Goal: Task Accomplishment & Management: Manage account settings

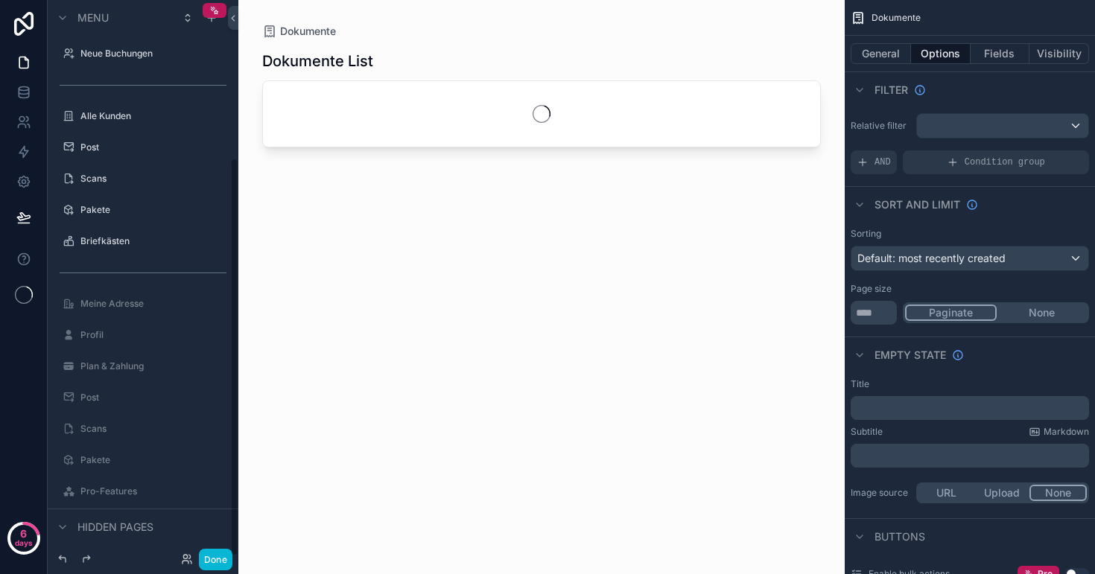
scroll to position [220, 0]
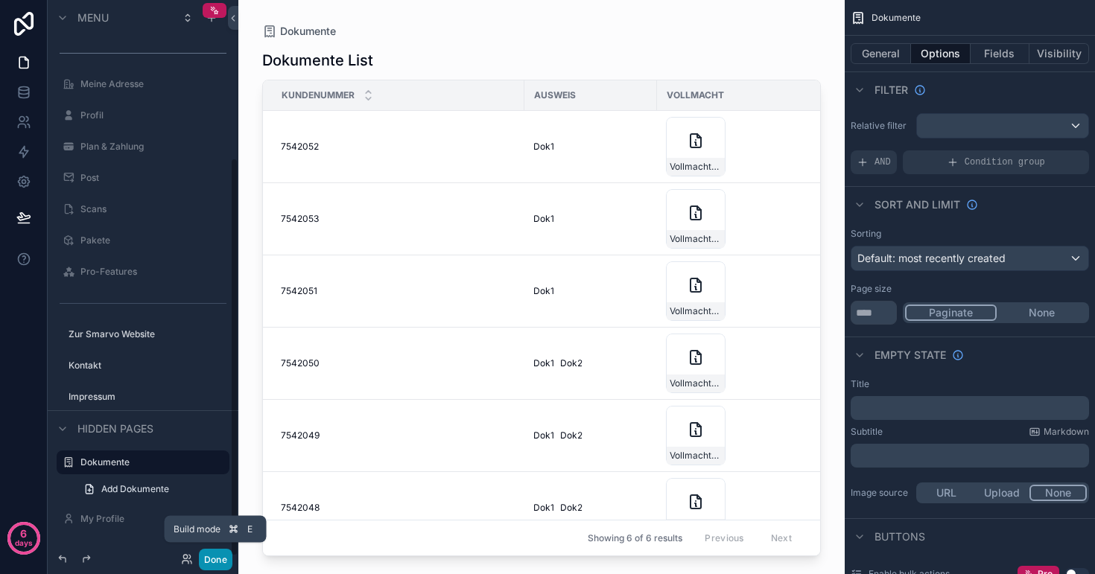
click at [212, 559] on button "Done" at bounding box center [216, 560] width 34 height 22
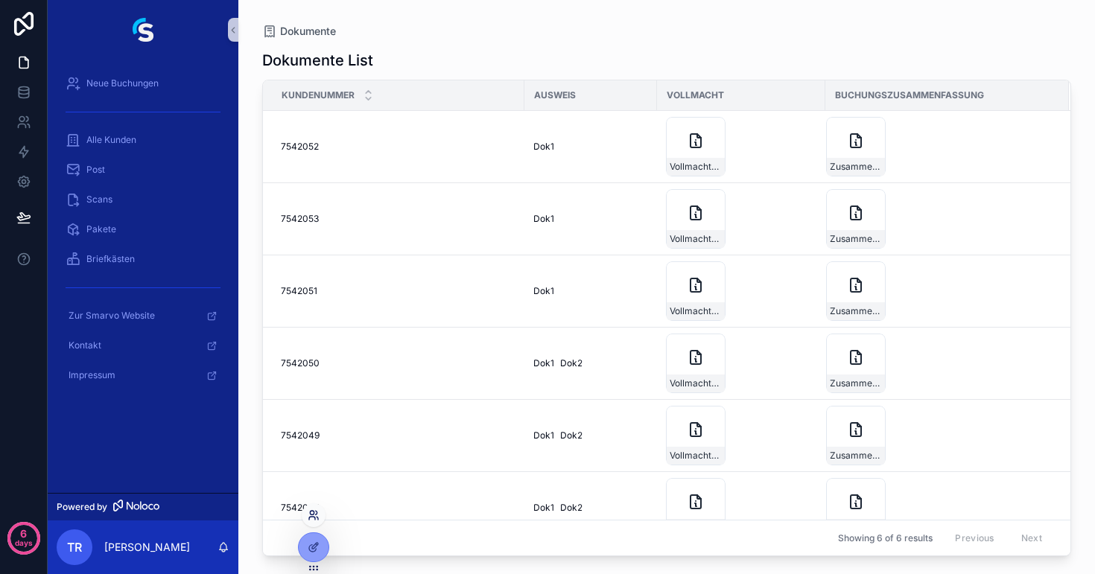
click at [313, 517] on icon at bounding box center [312, 518] width 6 height 3
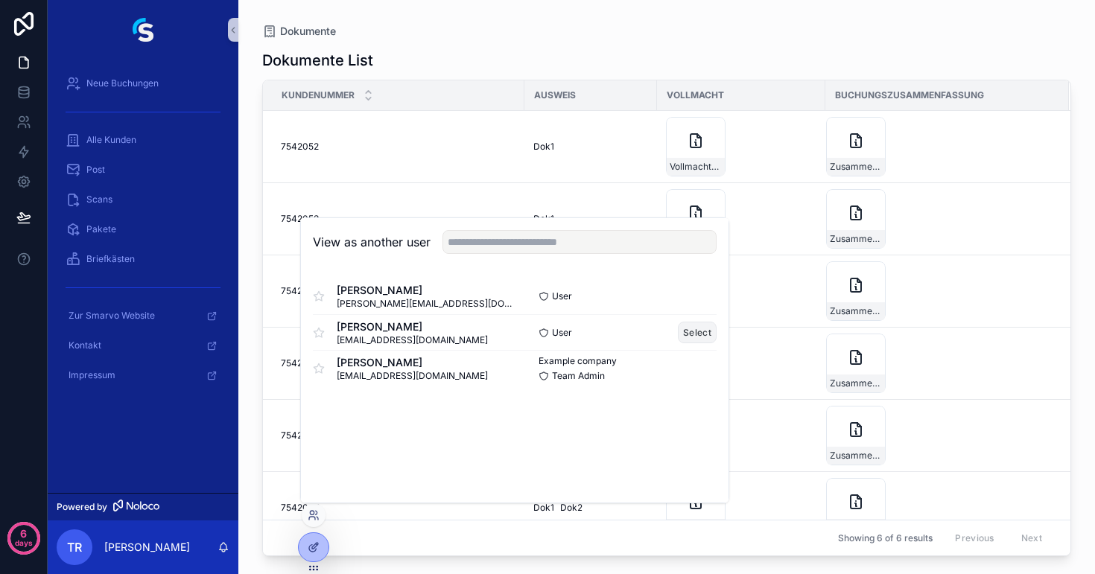
click at [696, 333] on button "Select" at bounding box center [697, 333] width 39 height 22
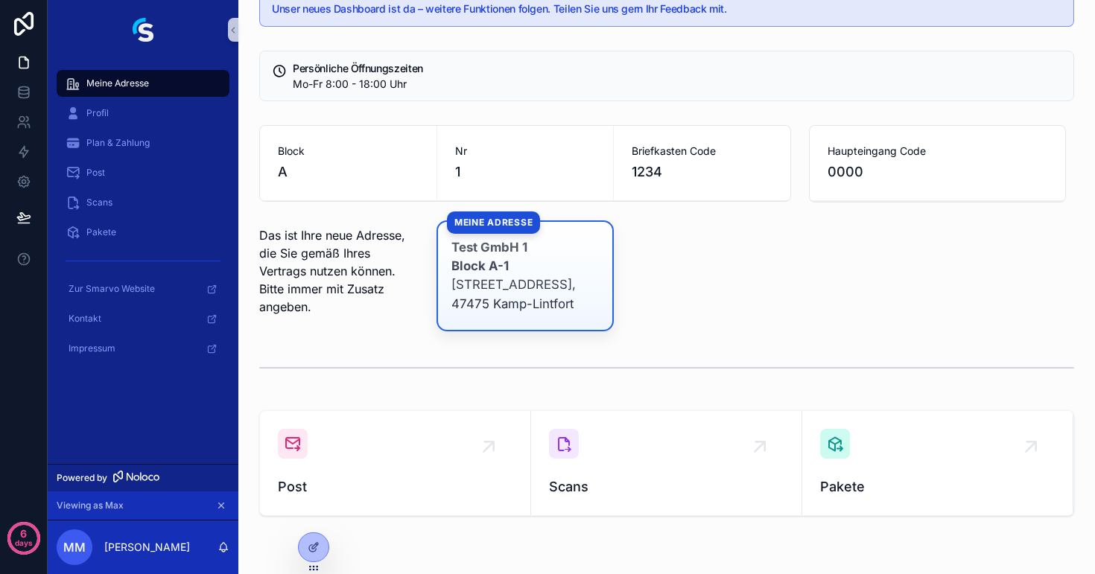
scroll to position [42, 0]
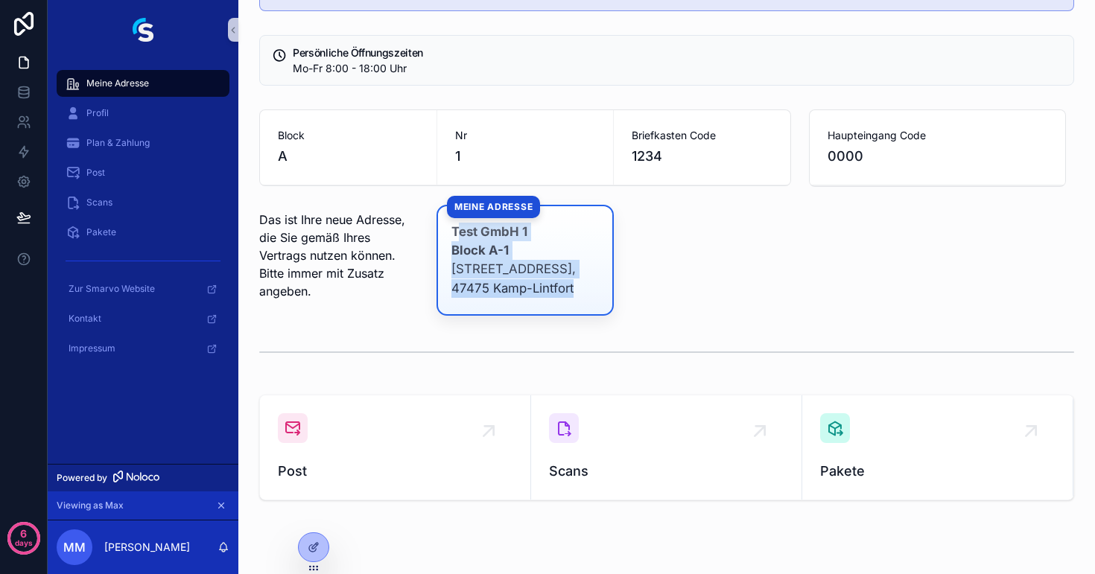
drag, startPoint x: 462, startPoint y: 228, endPoint x: 585, endPoint y: 317, distance: 152.0
click at [585, 317] on div "Unser neues Dashboard ist da – weitere Funktionen folgen. Teilen Sie uns gern I…" at bounding box center [666, 280] width 857 height 644
click at [680, 265] on div "Das ist Ihre neue Adresse, die Sie gemäß Ihres Vertrags nutzen können. Bitte im…" at bounding box center [525, 260] width 550 height 111
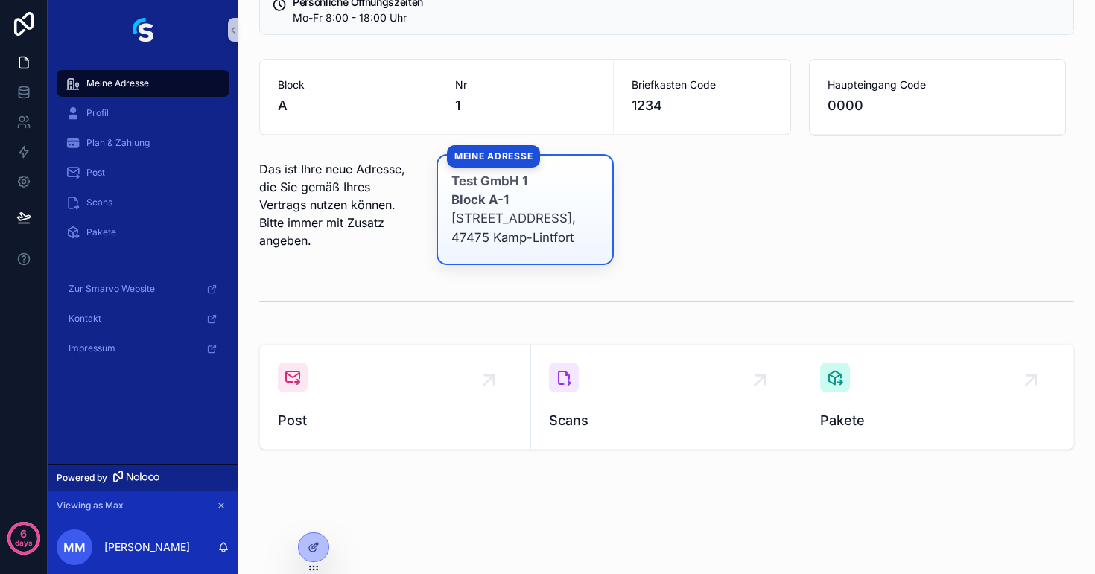
scroll to position [0, 0]
click at [771, 204] on div "Das ist Ihre neue Adresse, die Sie gemäß Ihres Vertrags nutzen können. Bitte im…" at bounding box center [525, 209] width 550 height 111
click at [445, 366] on div "Post" at bounding box center [395, 397] width 235 height 69
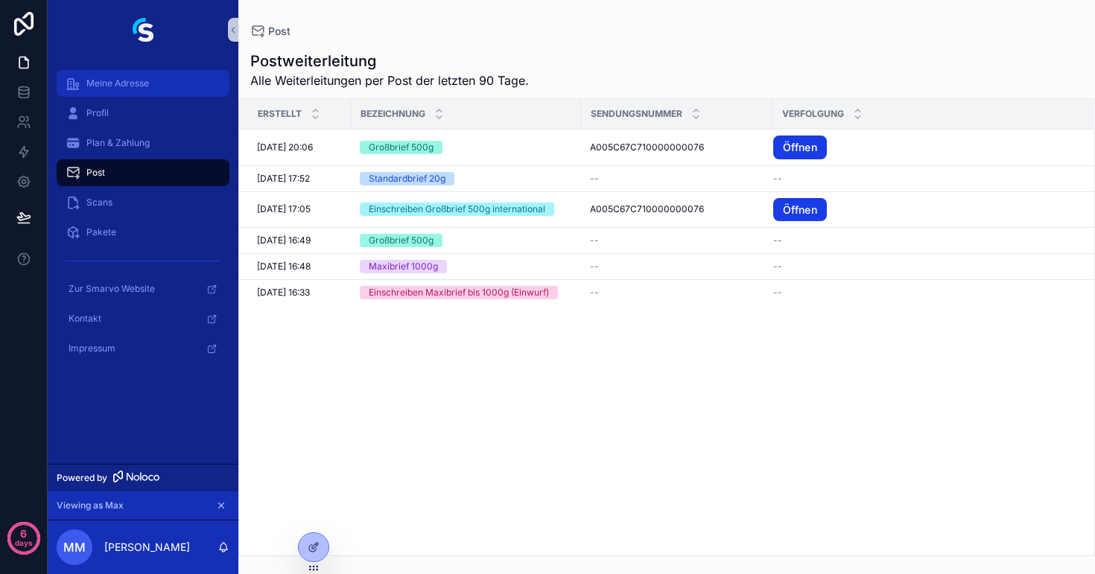
click at [101, 89] on div "Meine Adresse" at bounding box center [143, 83] width 155 height 24
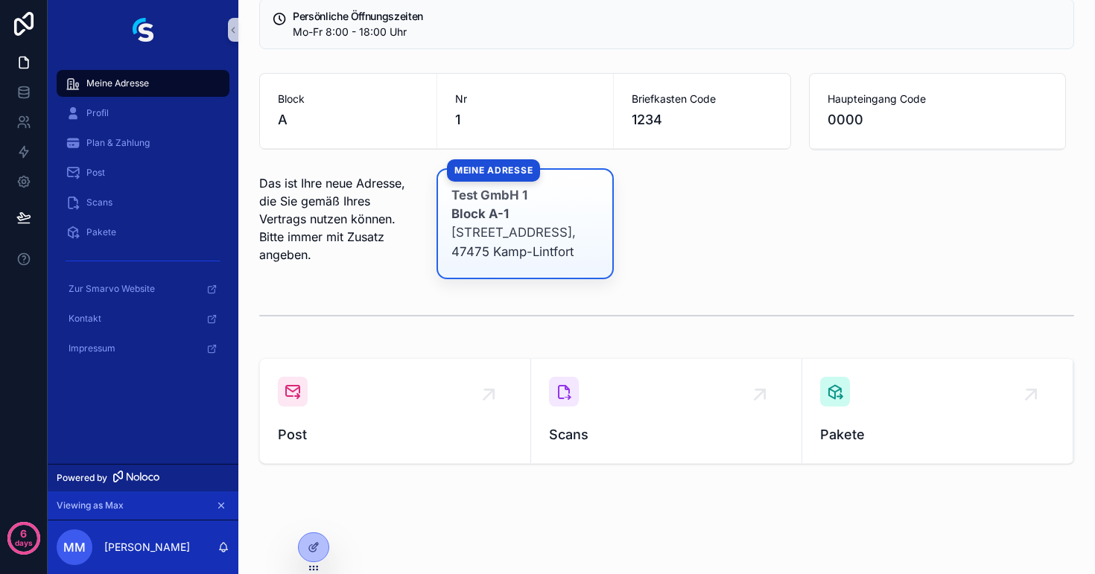
scroll to position [78, 0]
click at [463, 410] on div "Post" at bounding box center [395, 412] width 235 height 69
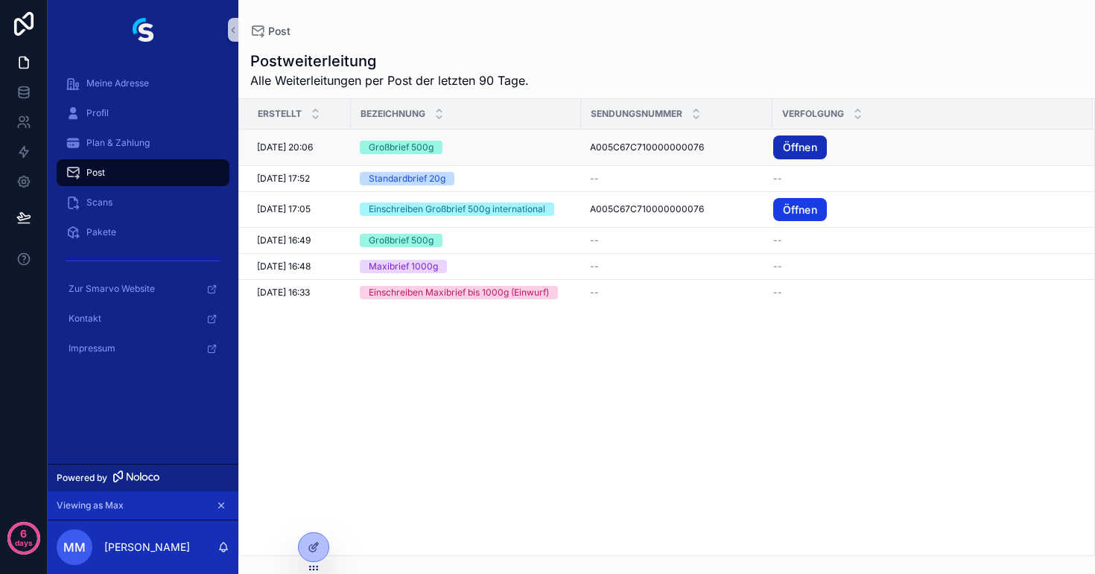
click at [790, 149] on link "Öffnen" at bounding box center [800, 148] width 54 height 24
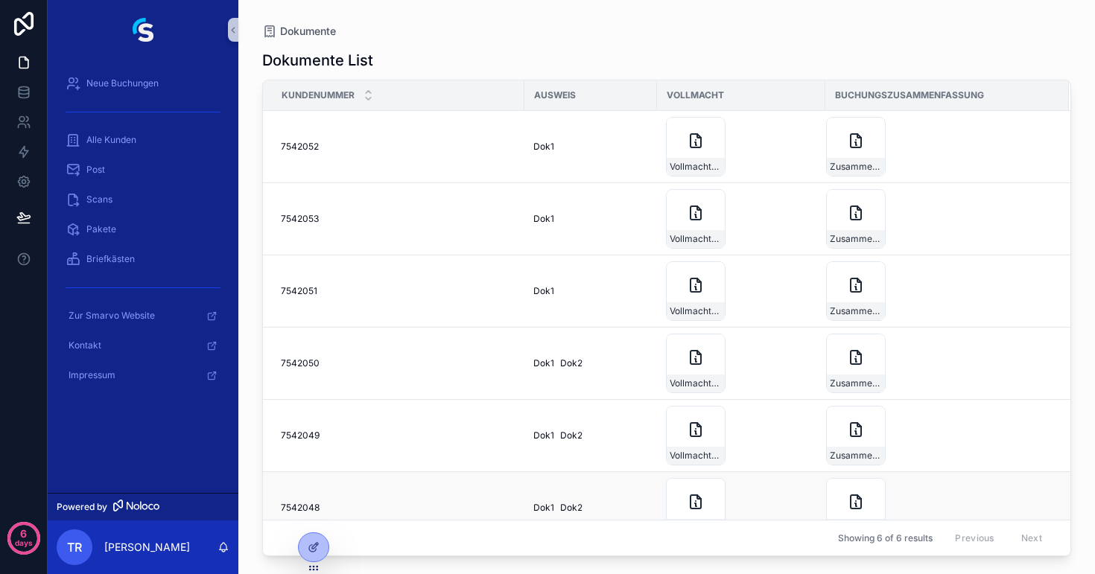
click at [317, 509] on span "7542048" at bounding box center [300, 508] width 39 height 12
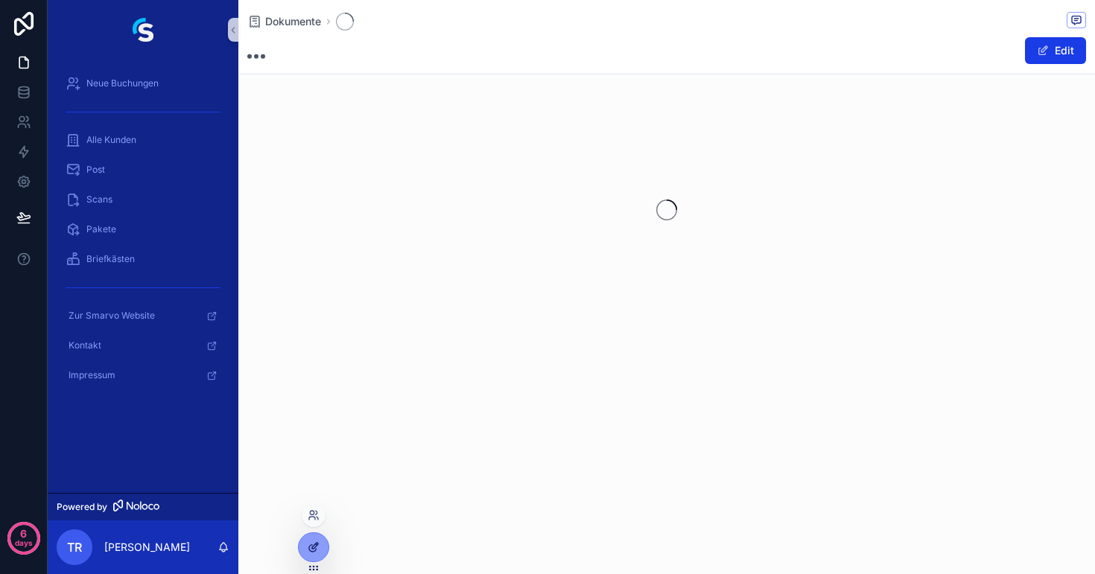
click at [313, 544] on icon at bounding box center [314, 547] width 12 height 12
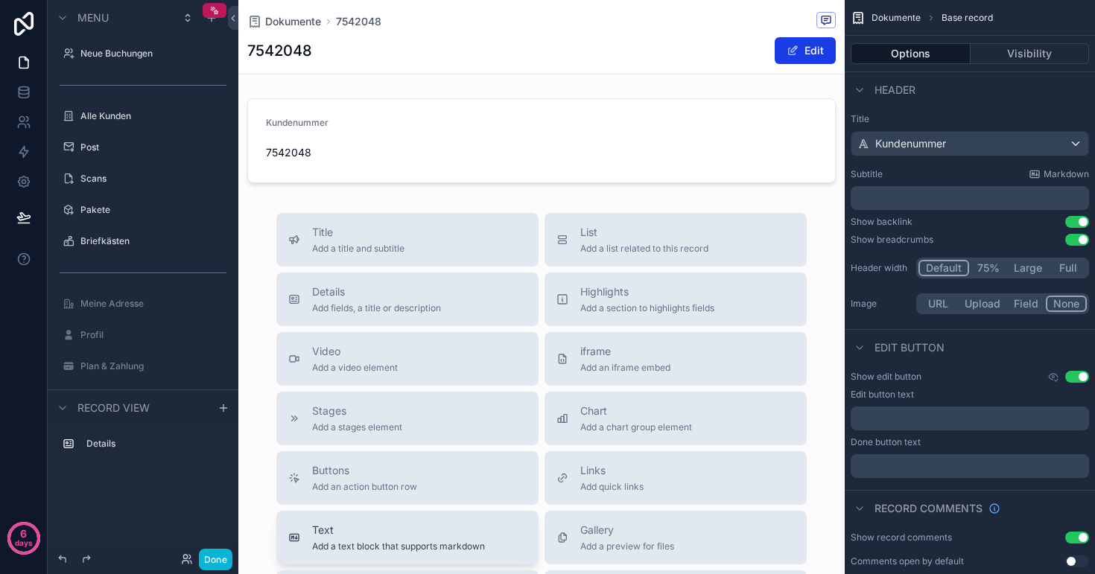
scroll to position [390, 0]
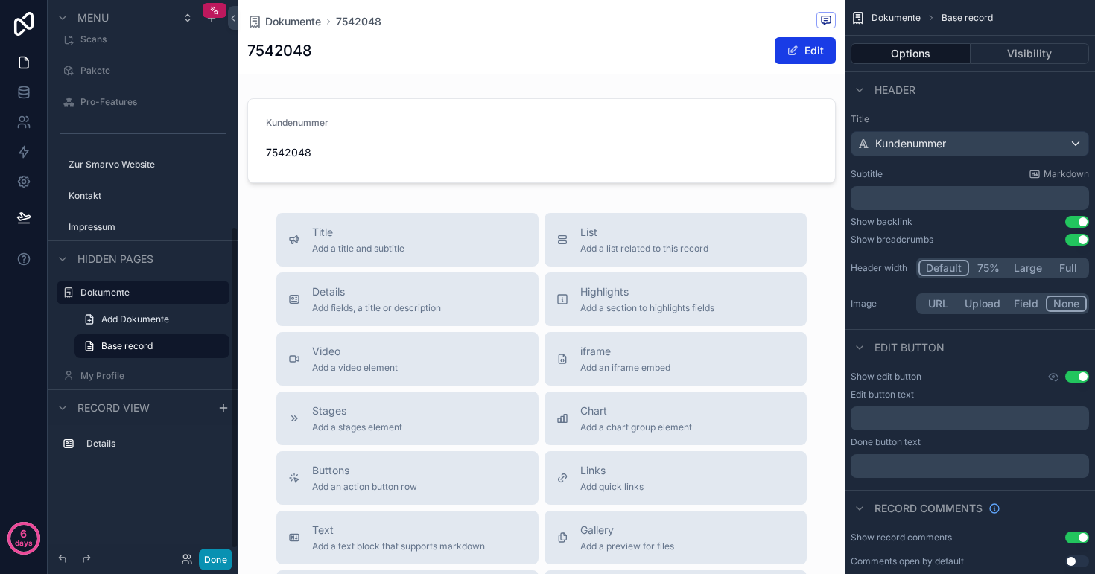
click at [218, 549] on button "Done" at bounding box center [216, 560] width 34 height 22
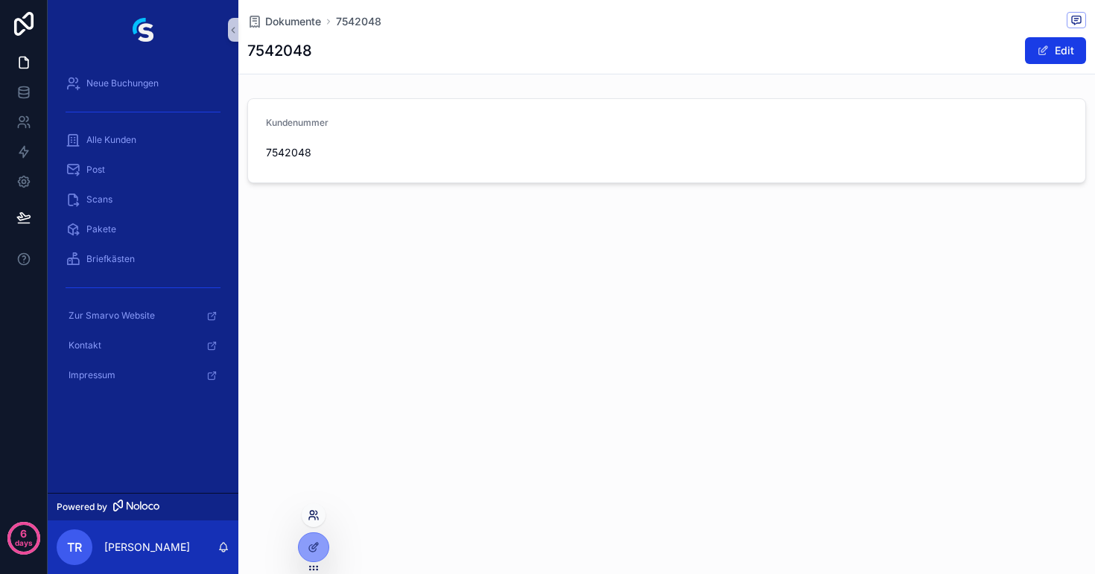
click at [311, 512] on icon at bounding box center [312, 513] width 4 height 4
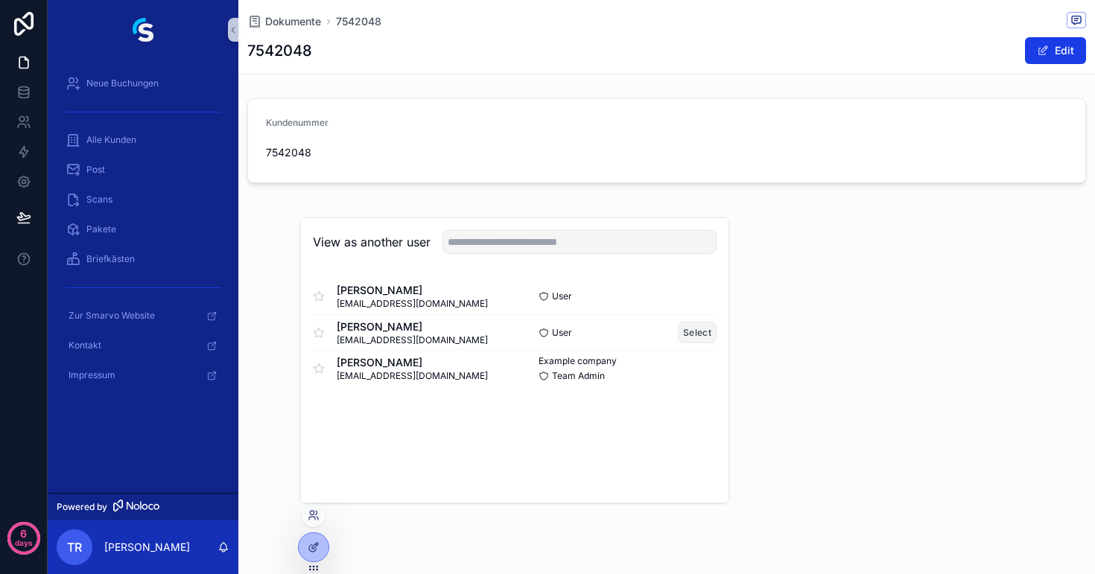
click at [693, 328] on button "Select" at bounding box center [697, 333] width 39 height 22
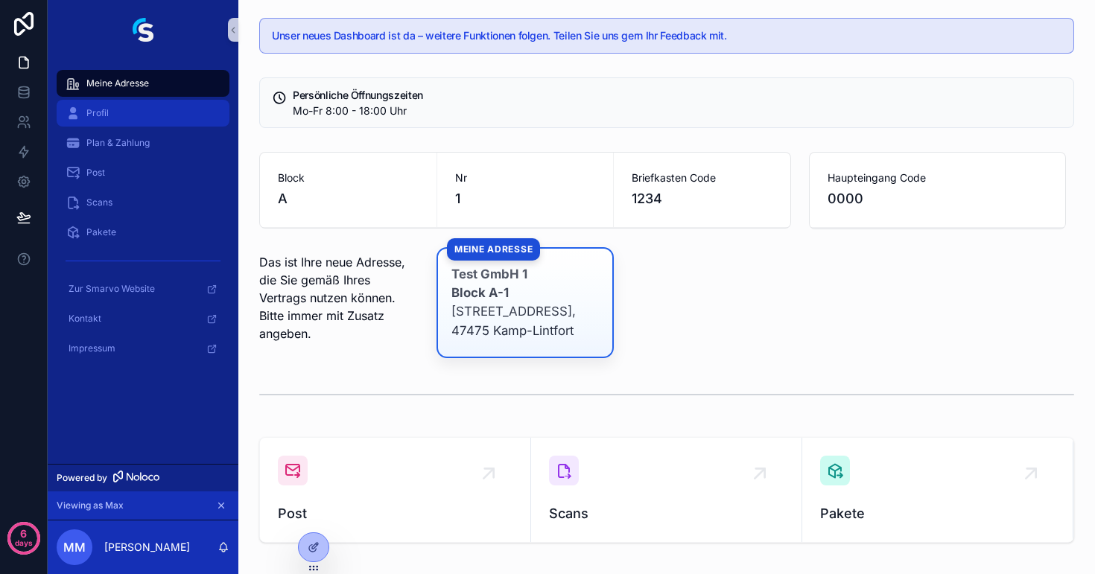
click at [166, 117] on div "Profil" at bounding box center [143, 113] width 155 height 24
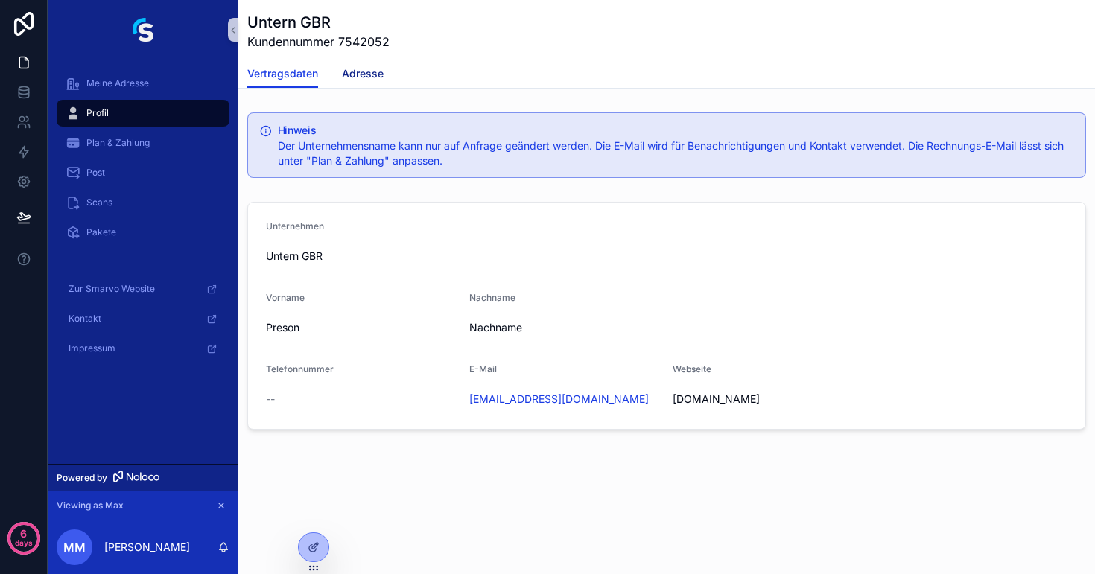
click at [378, 78] on span "Adresse" at bounding box center [363, 73] width 42 height 15
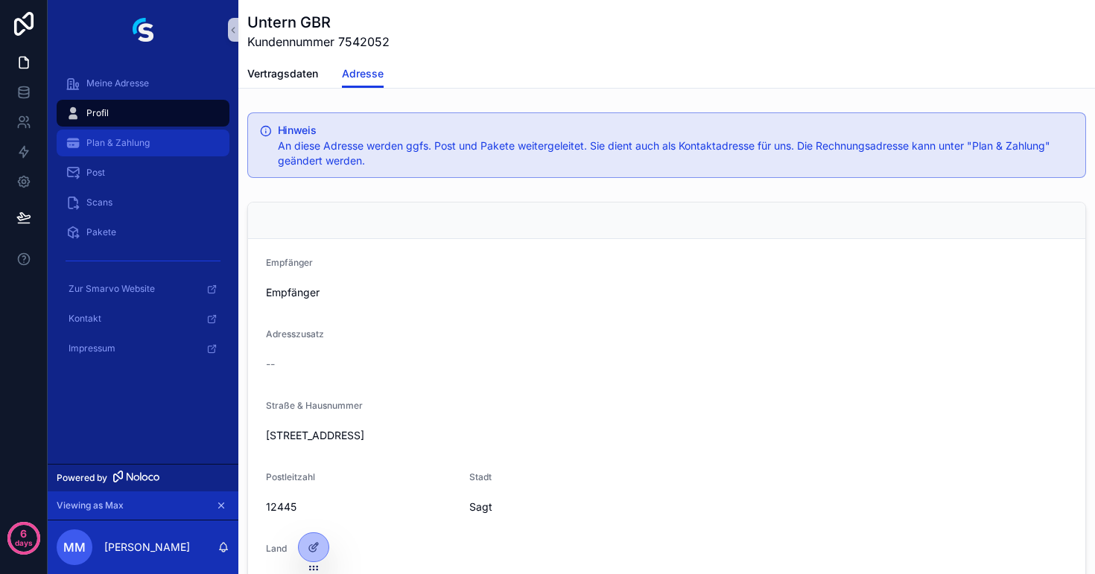
click at [155, 147] on div "Plan & Zahlung" at bounding box center [143, 143] width 155 height 24
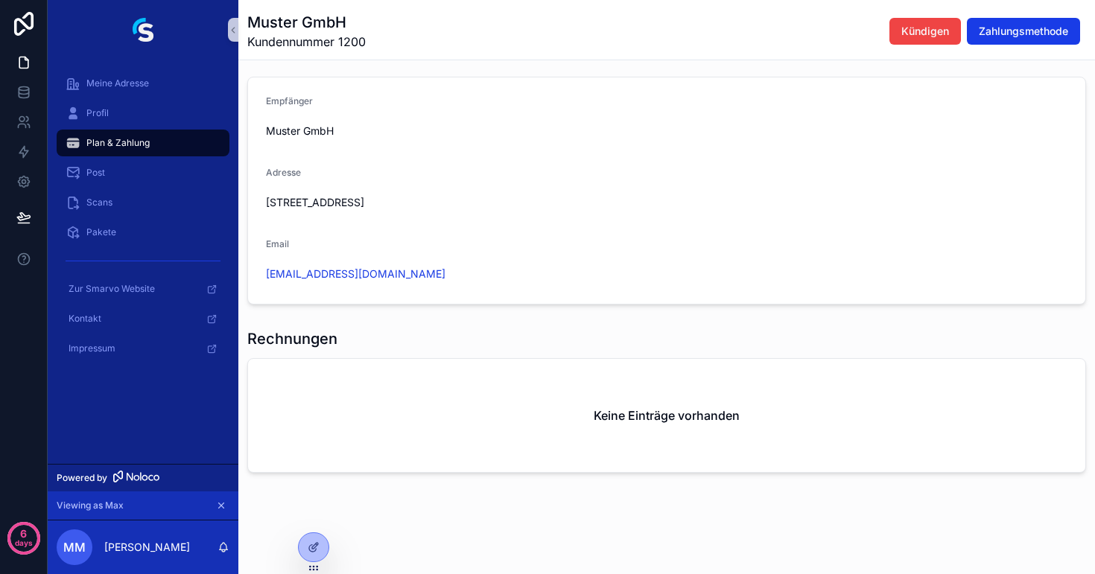
scroll to position [108, 0]
click at [130, 167] on div "Post" at bounding box center [143, 173] width 155 height 24
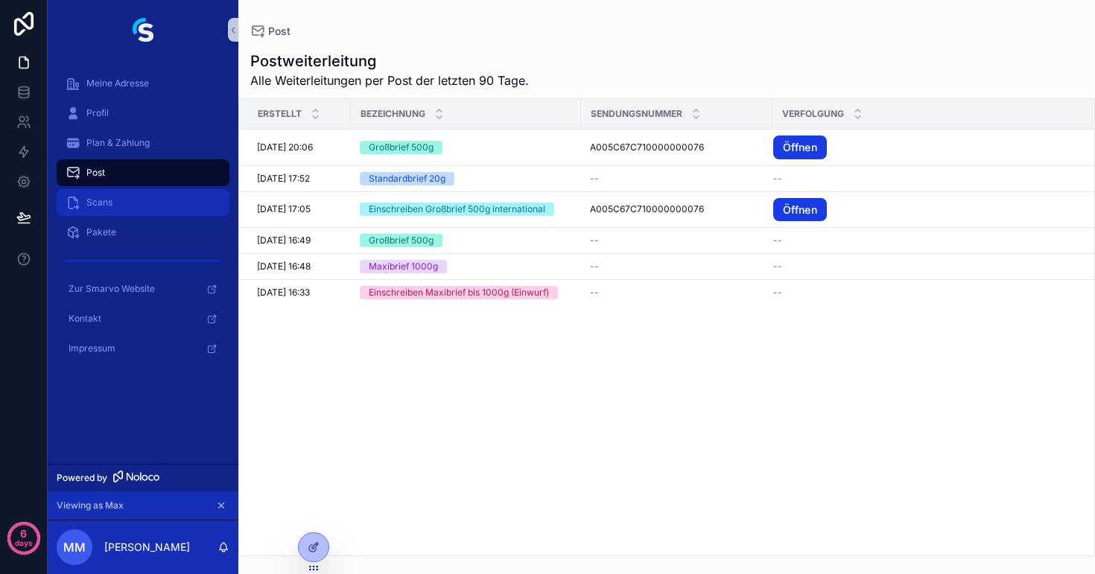
click at [115, 206] on div "Scans" at bounding box center [143, 203] width 155 height 24
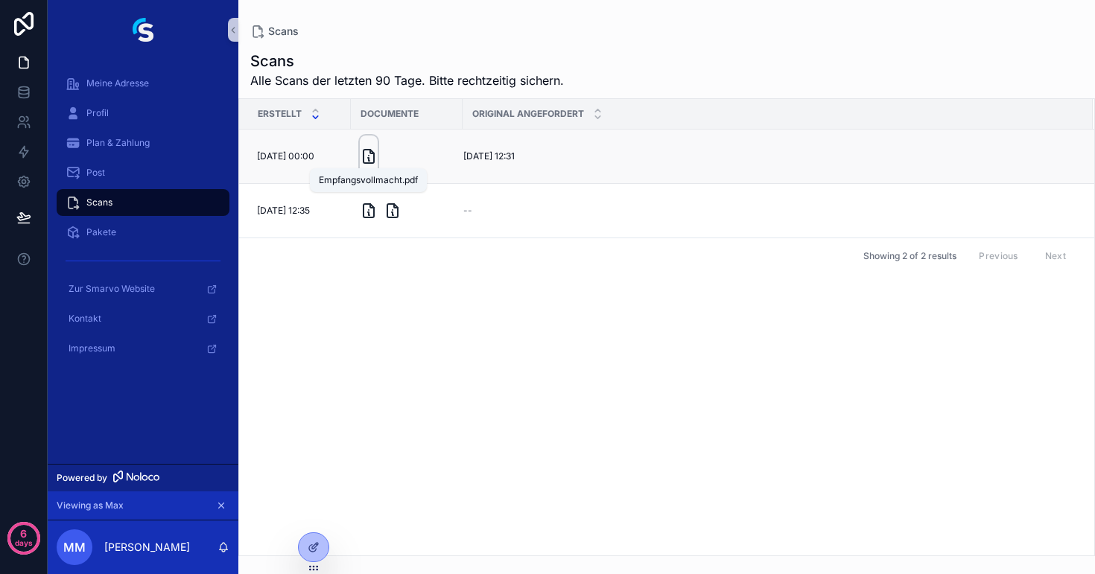
click at [372, 163] on icon "scrollable content" at bounding box center [368, 156] width 10 height 13
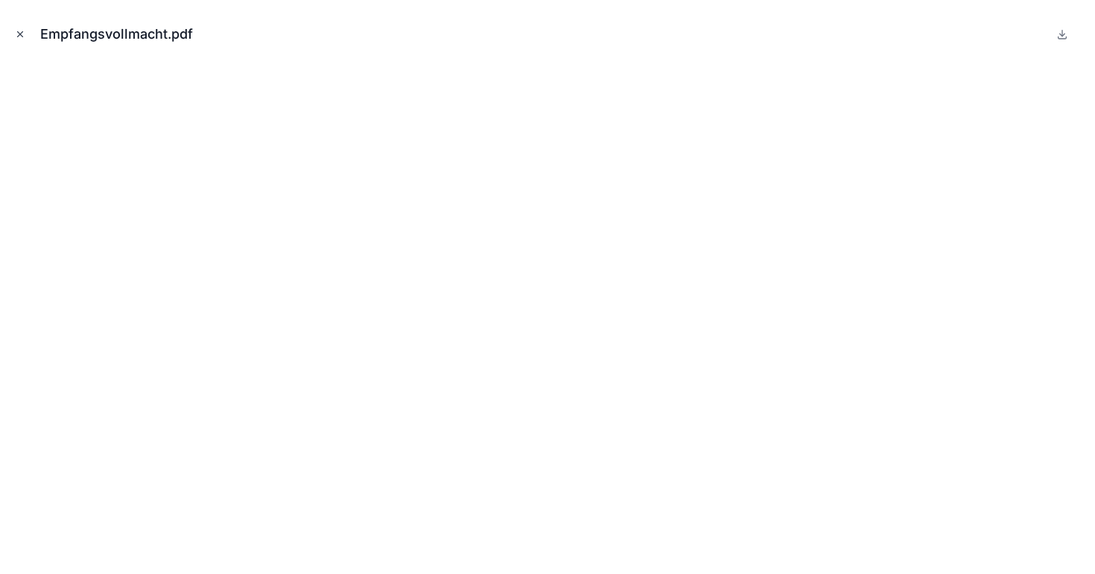
click at [22, 33] on icon "Close modal" at bounding box center [20, 34] width 10 height 10
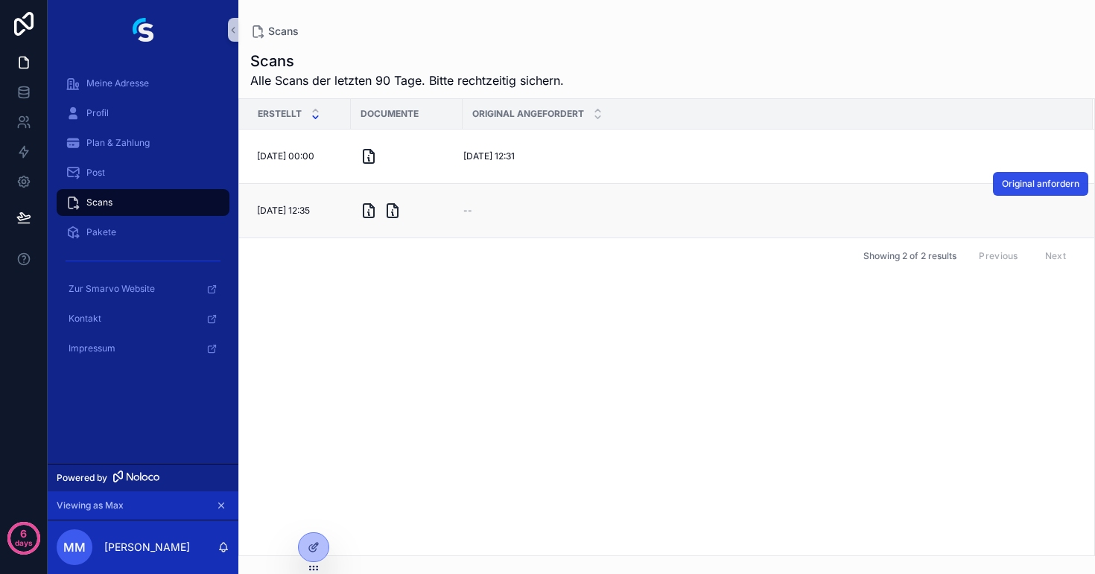
click at [1026, 178] on span "Original anfordern" at bounding box center [1040, 184] width 77 height 12
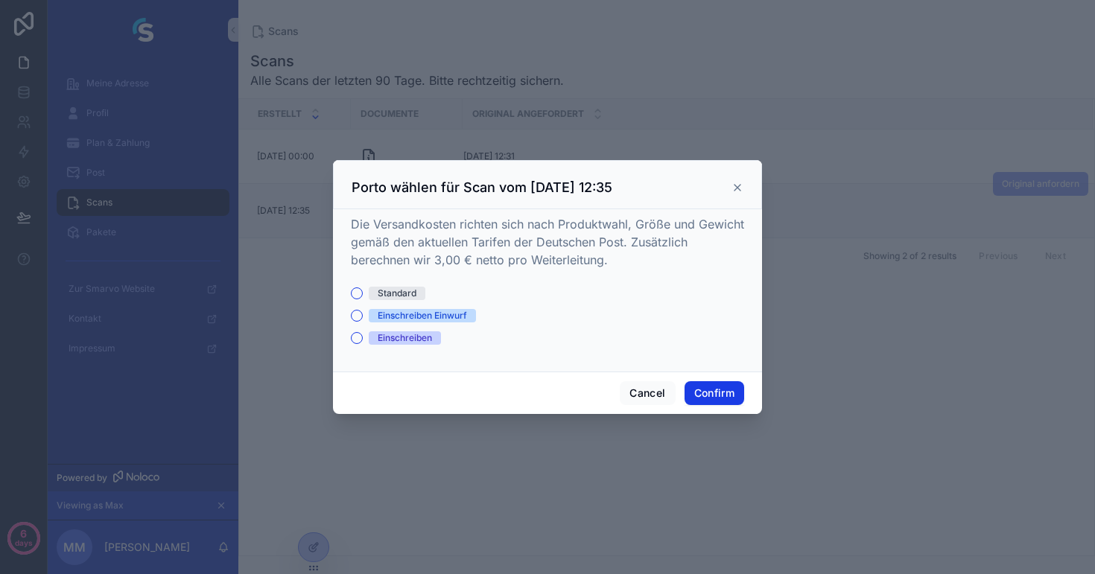
click at [738, 190] on icon at bounding box center [737, 188] width 12 height 12
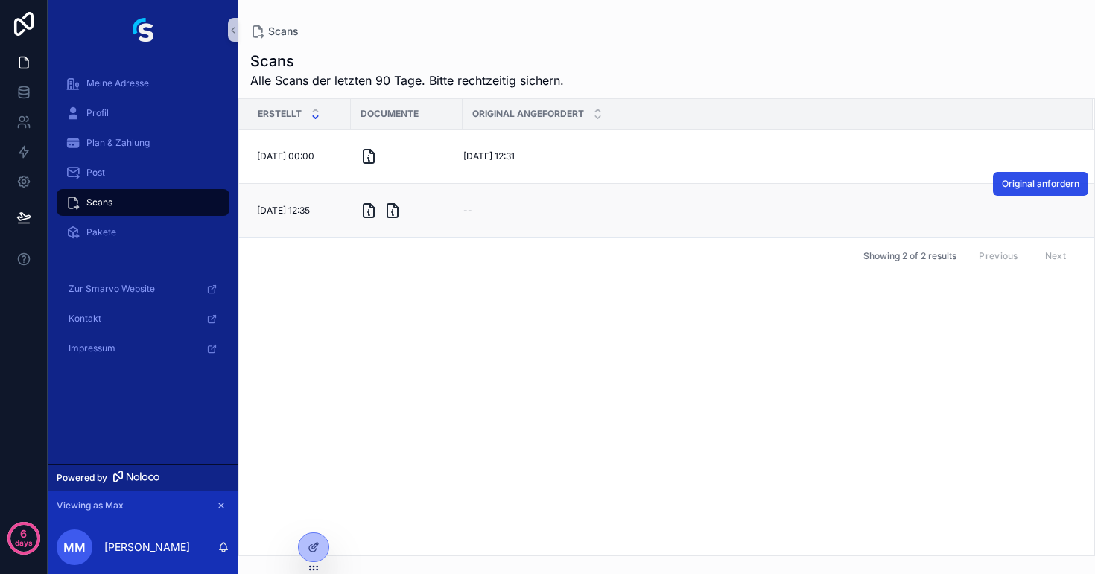
click at [1036, 191] on button "Original anfordern" at bounding box center [1040, 184] width 95 height 24
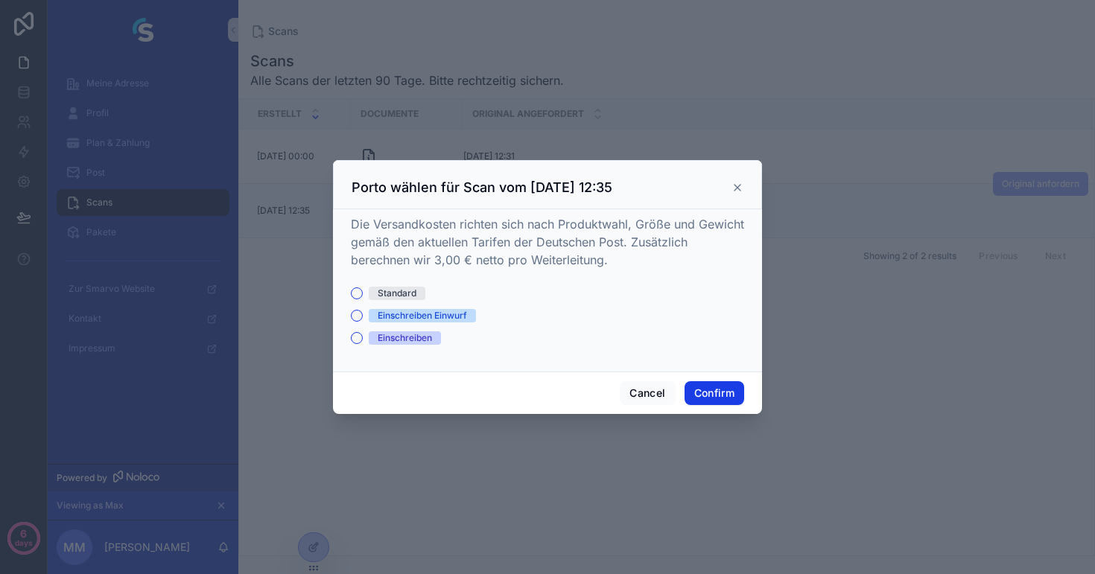
click at [735, 183] on icon at bounding box center [737, 188] width 12 height 12
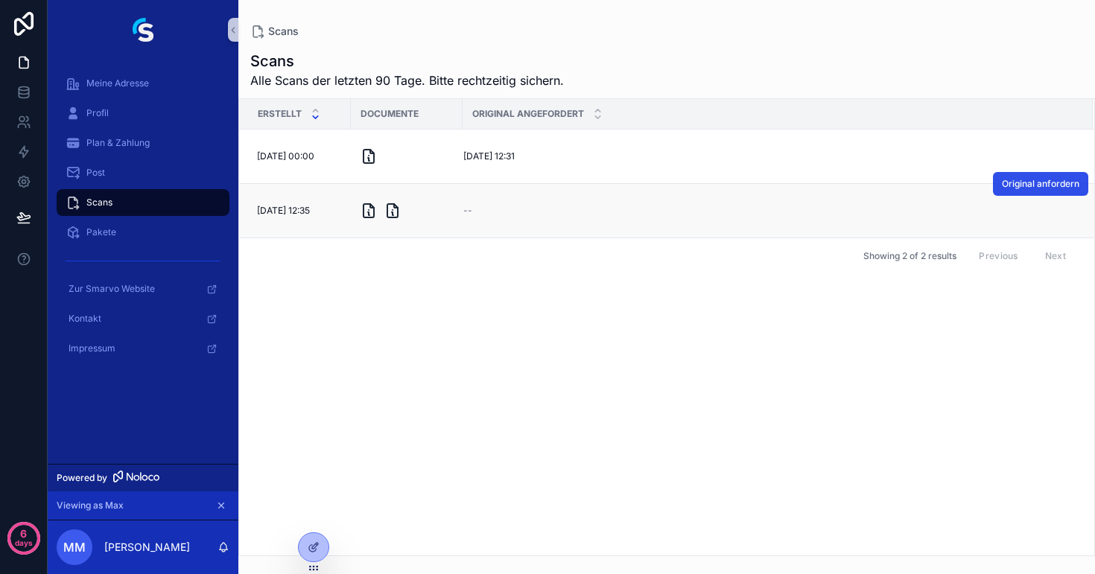
click at [1040, 191] on button "Original anfordern" at bounding box center [1040, 184] width 95 height 24
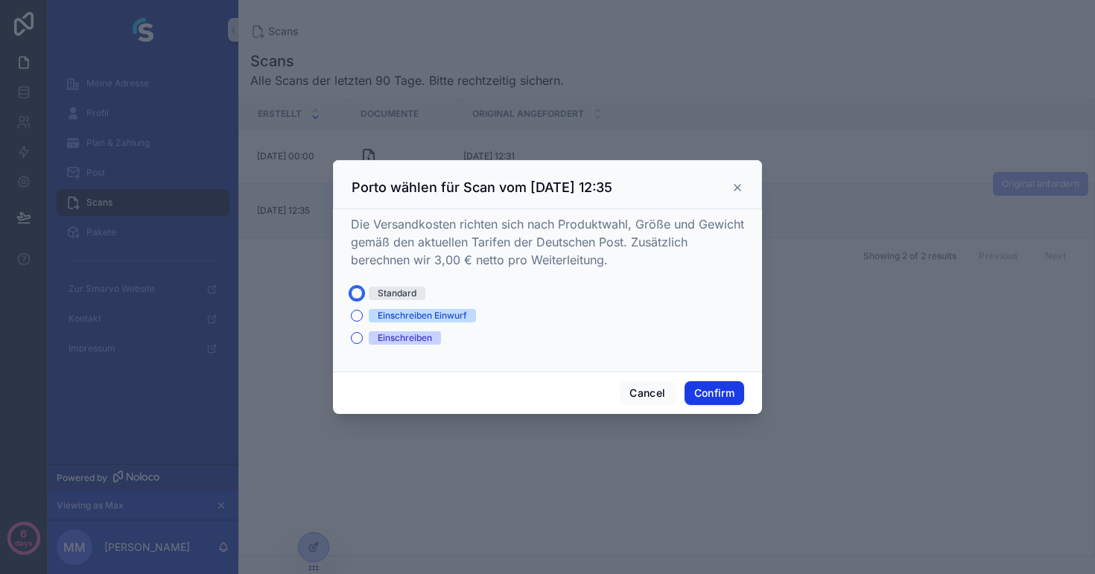
click at [355, 293] on button "Standard" at bounding box center [357, 293] width 12 height 12
click at [735, 192] on icon at bounding box center [737, 188] width 12 height 12
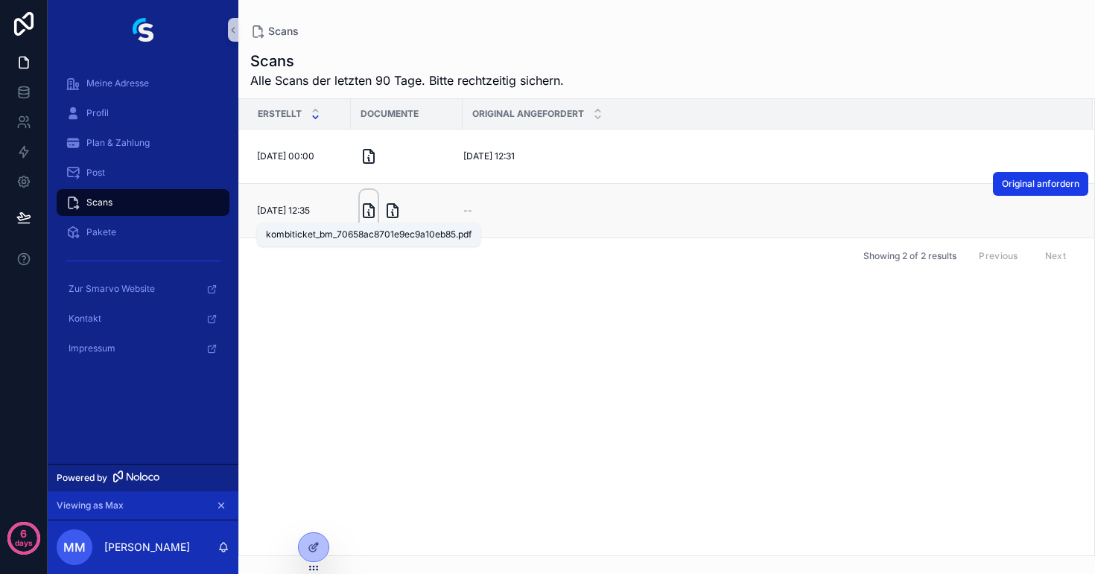
click at [367, 213] on icon "scrollable content" at bounding box center [369, 211] width 18 height 18
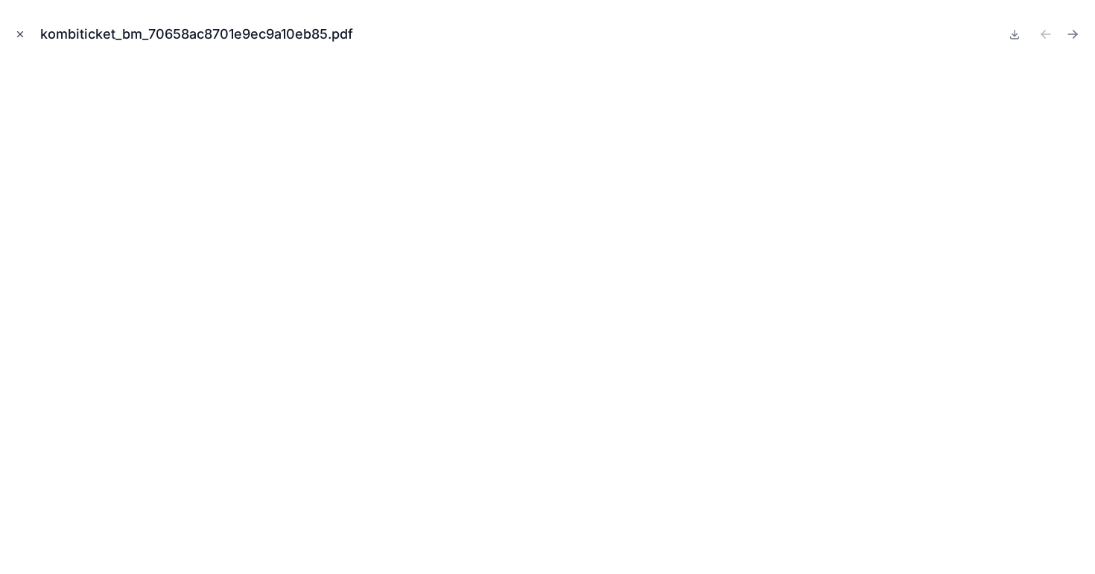
click at [22, 33] on icon "Close modal" at bounding box center [20, 34] width 10 height 10
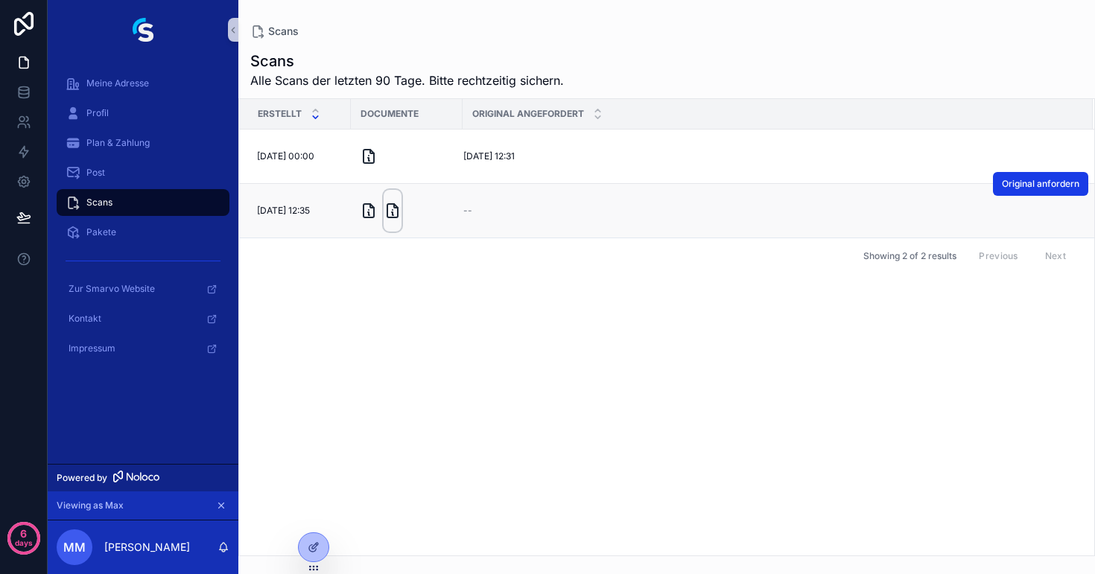
click at [396, 221] on div "scrollable content" at bounding box center [393, 211] width 18 height 42
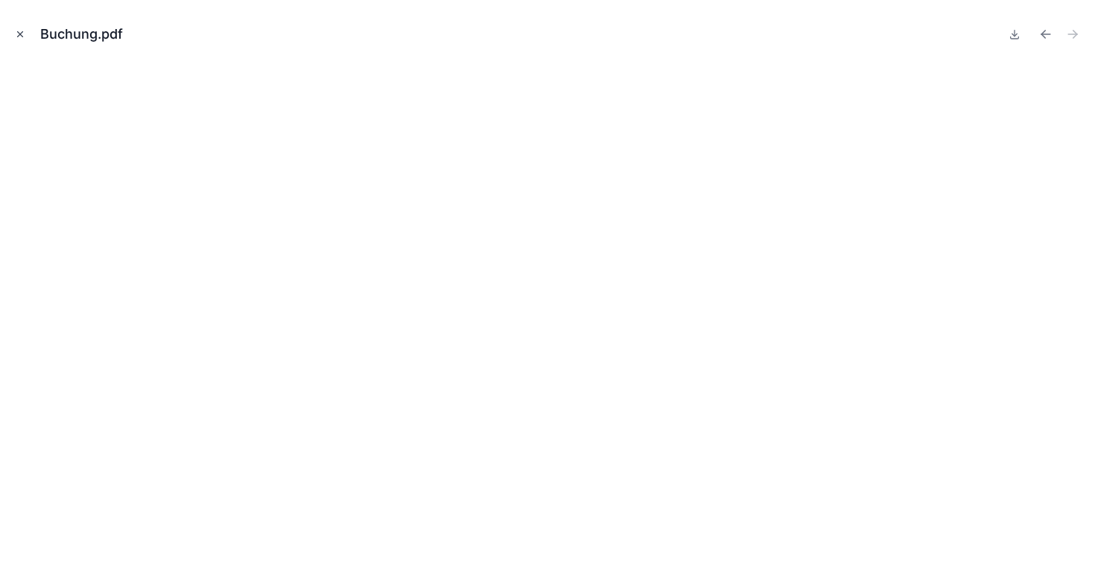
click at [19, 39] on icon "Close modal" at bounding box center [20, 34] width 10 height 10
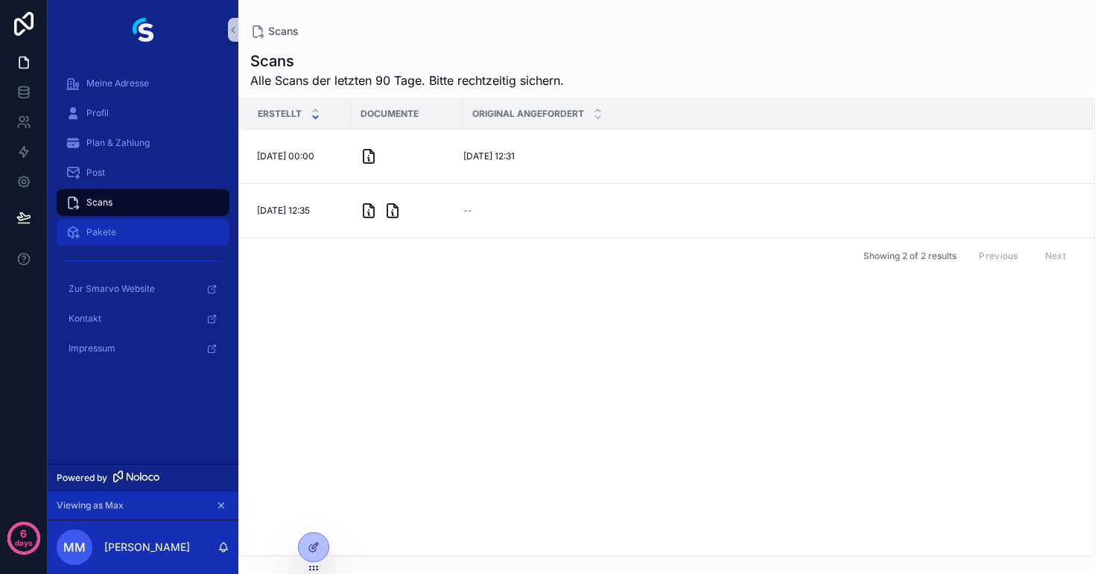
click at [115, 238] on div "Pakete" at bounding box center [143, 232] width 155 height 24
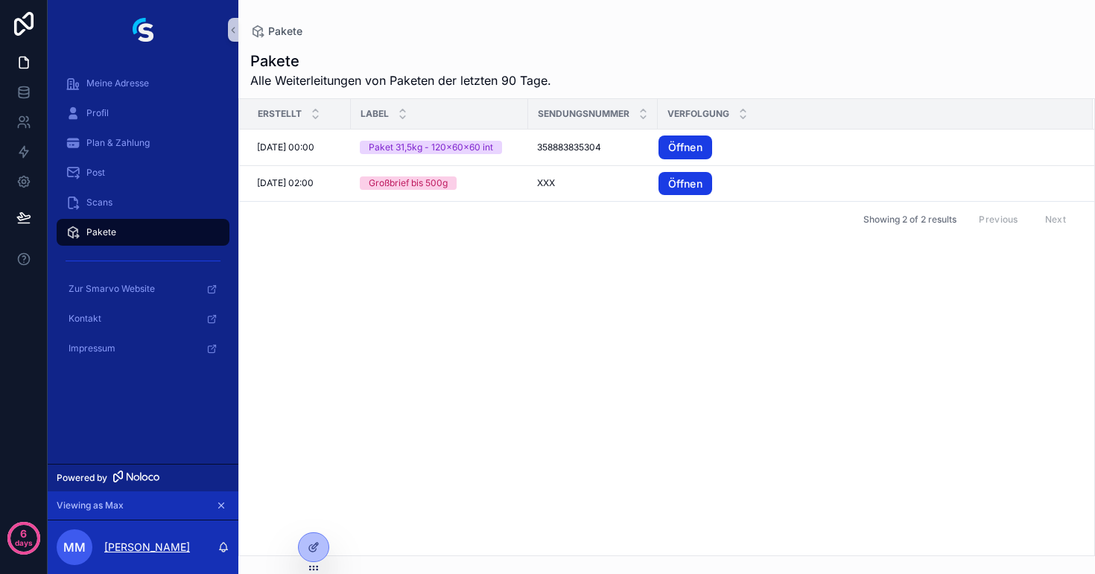
click at [137, 544] on p "[PERSON_NAME]" at bounding box center [147, 547] width 86 height 15
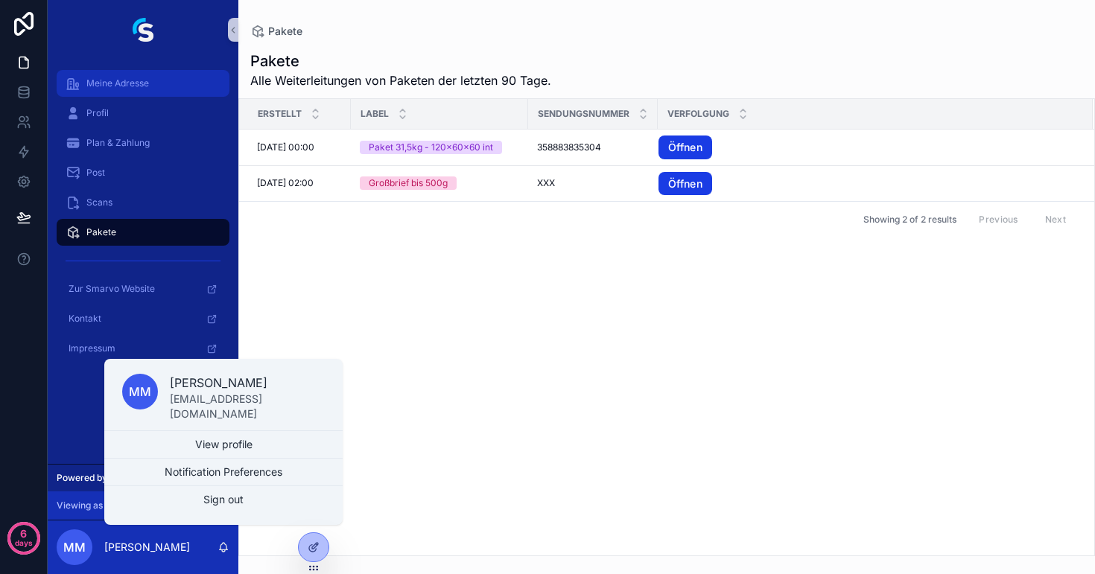
click at [125, 95] on link "Meine Adresse" at bounding box center [143, 83] width 173 height 27
